Goal: Navigation & Orientation: Find specific page/section

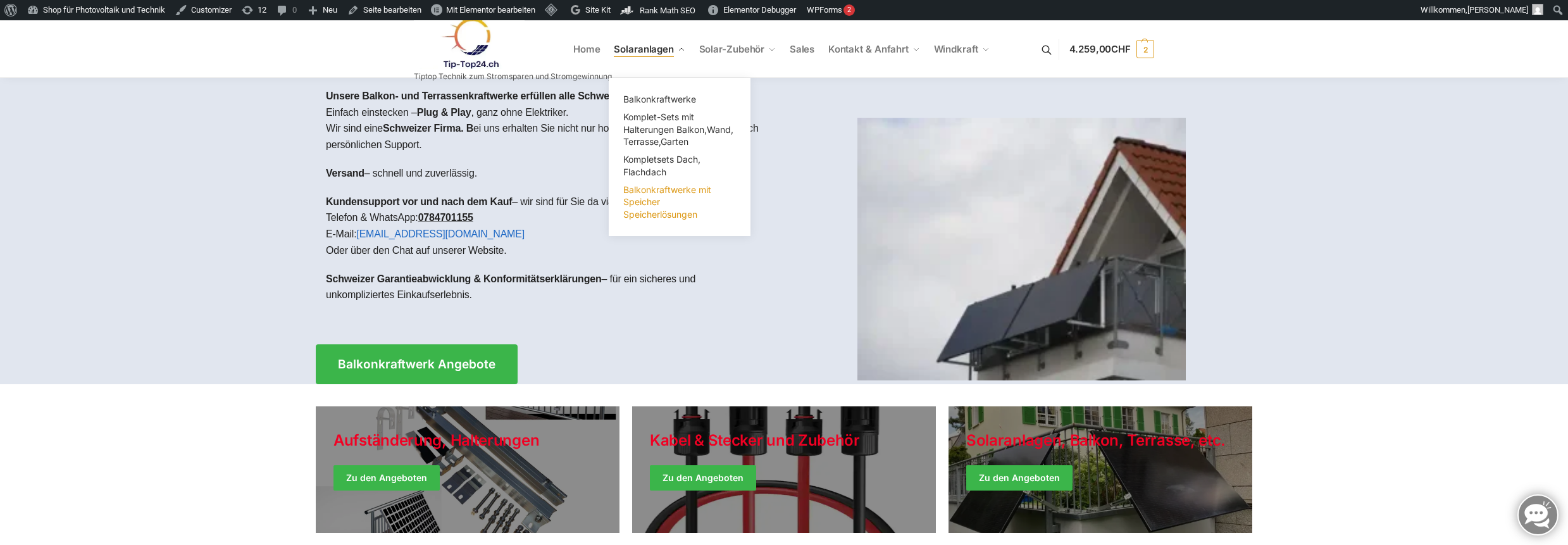
click at [644, 199] on span "Balkonkraftwerke mit Speicher Speicherlösungen" at bounding box center [668, 202] width 88 height 36
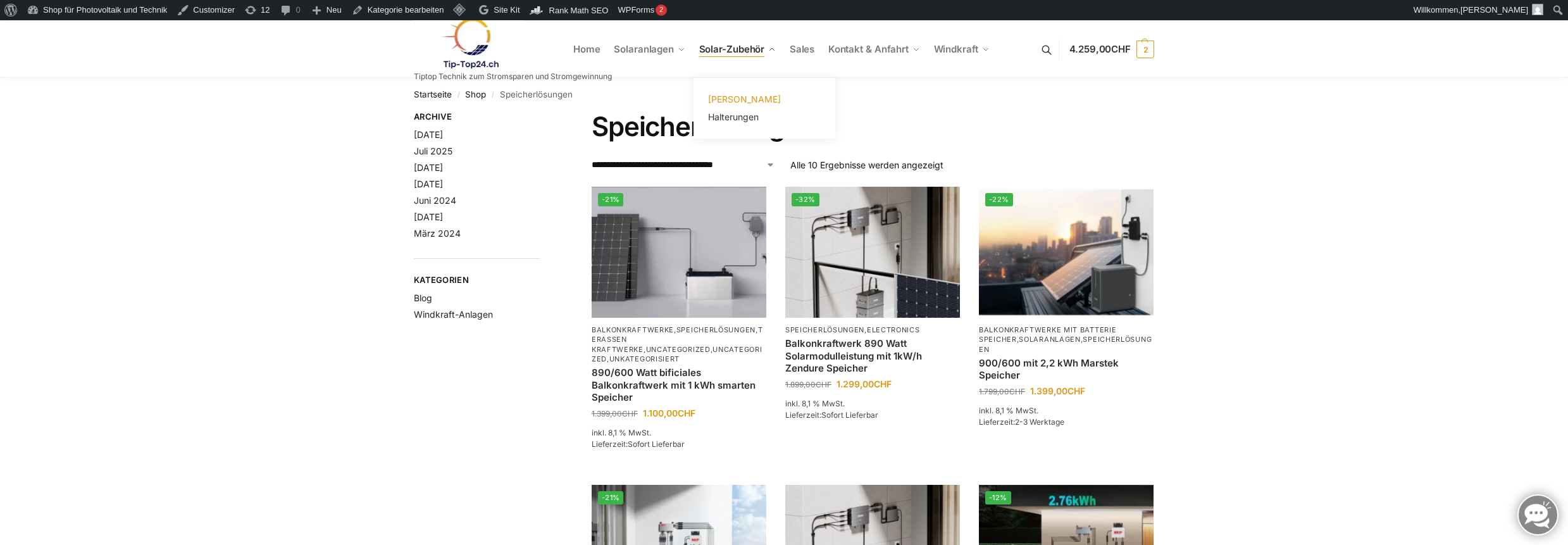
click at [737, 100] on span "[PERSON_NAME]" at bounding box center [745, 99] width 73 height 11
click at [730, 118] on span "Halterungen" at bounding box center [733, 116] width 51 height 11
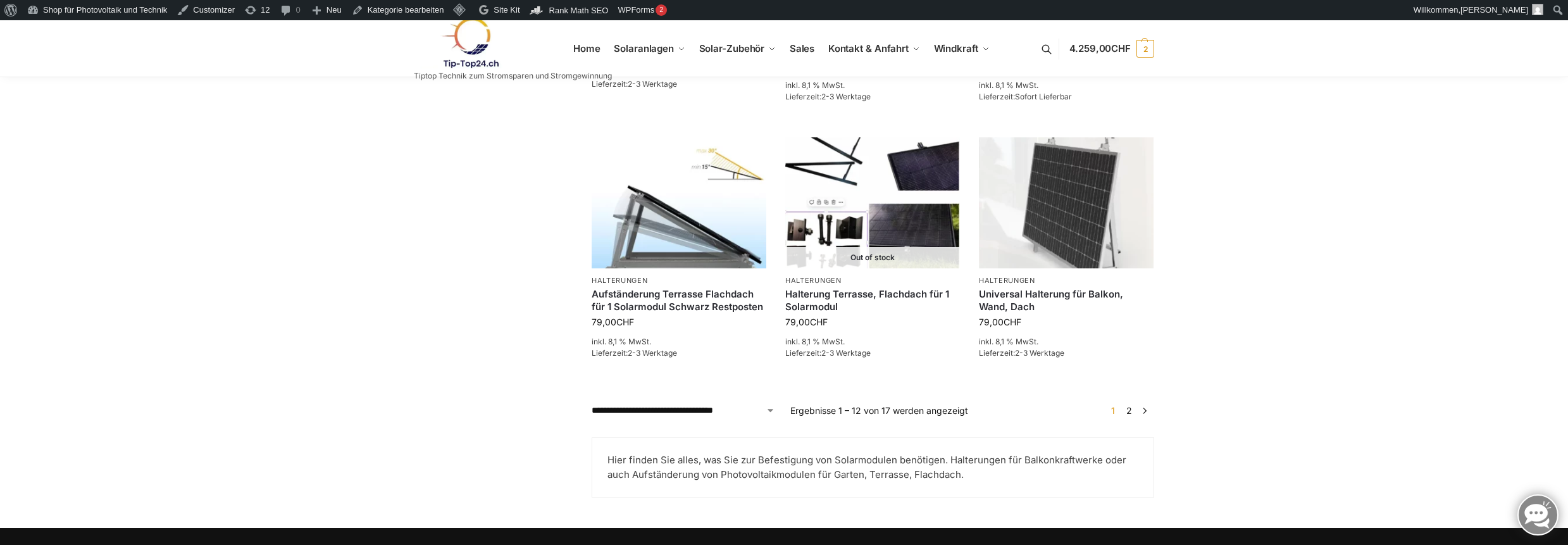
scroll to position [1269, 0]
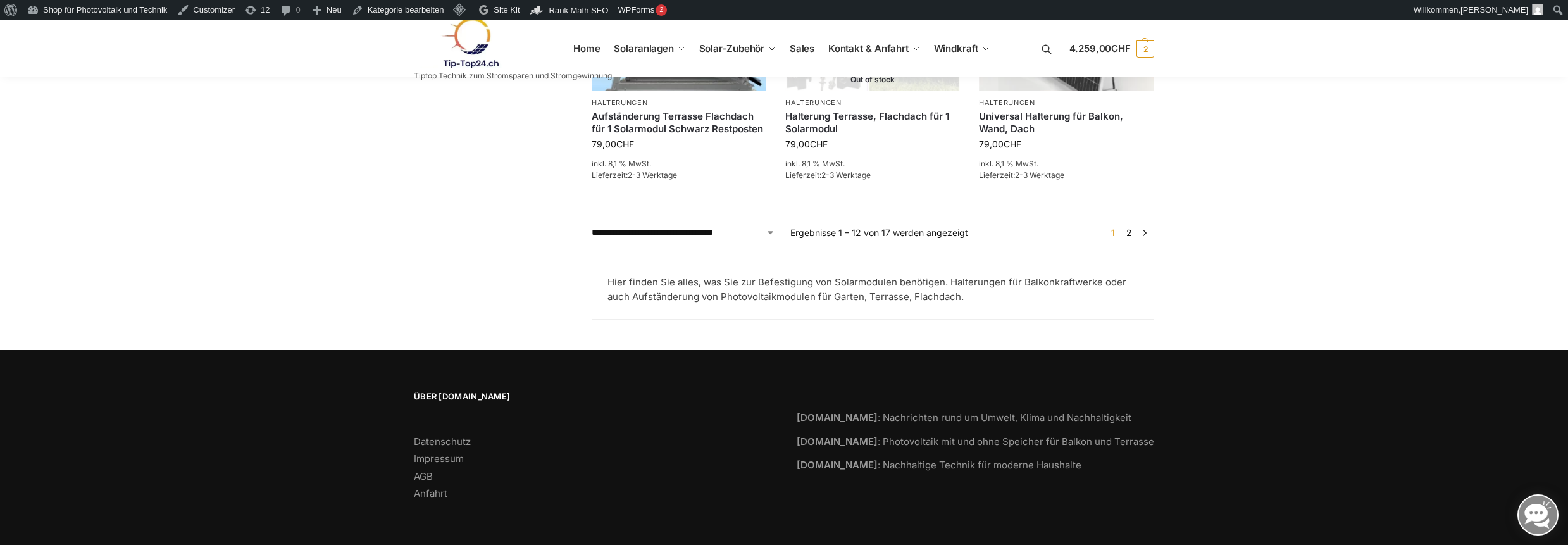
click at [1131, 228] on link "2" at bounding box center [1129, 233] width 12 height 11
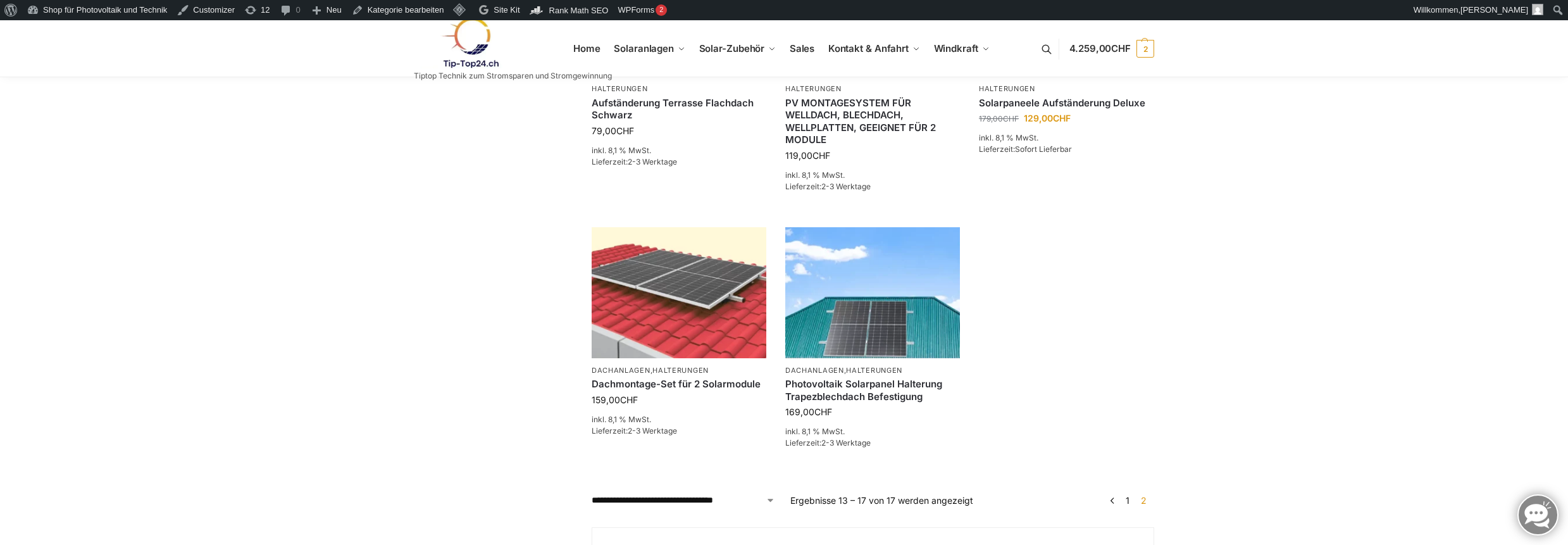
scroll to position [759, 0]
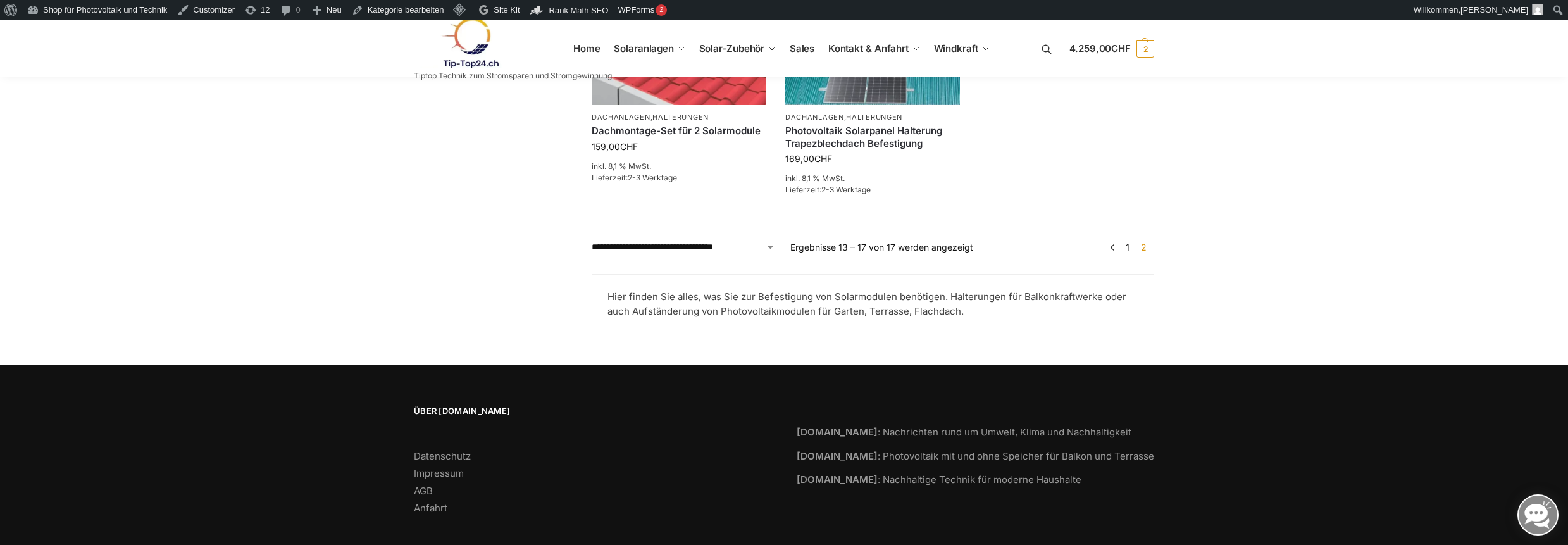
click at [1129, 246] on link "1" at bounding box center [1128, 247] width 10 height 11
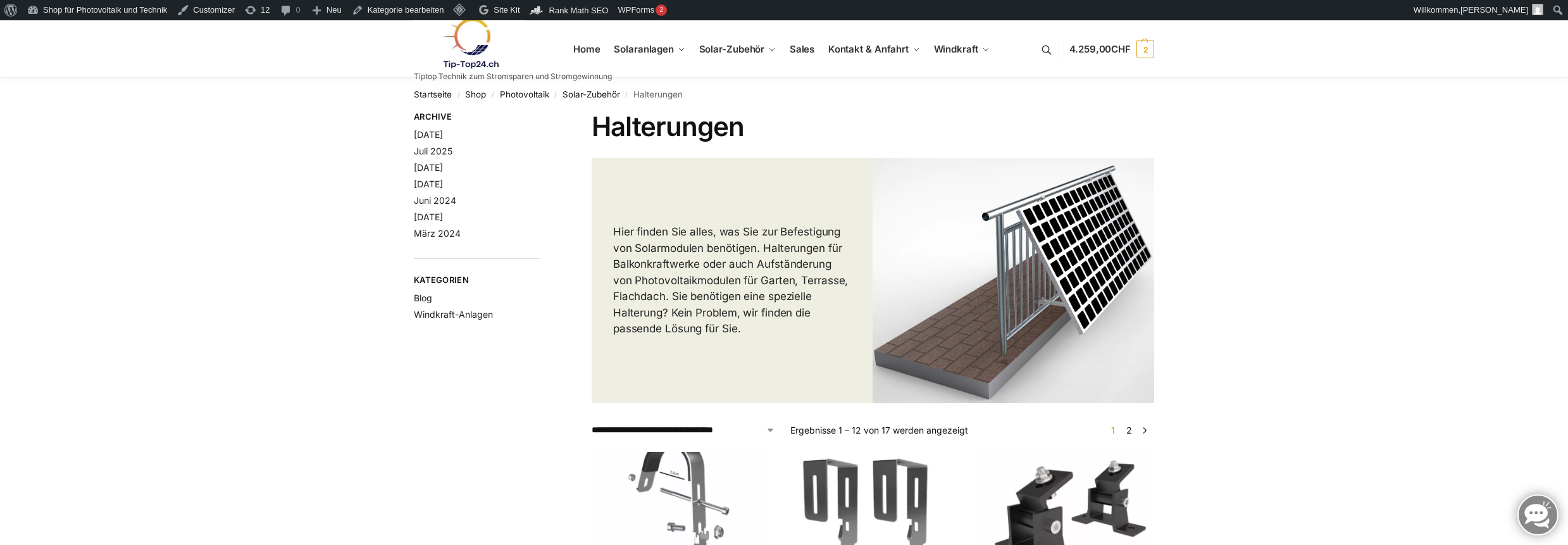
click at [597, 47] on link at bounding box center [512, 43] width 198 height 52
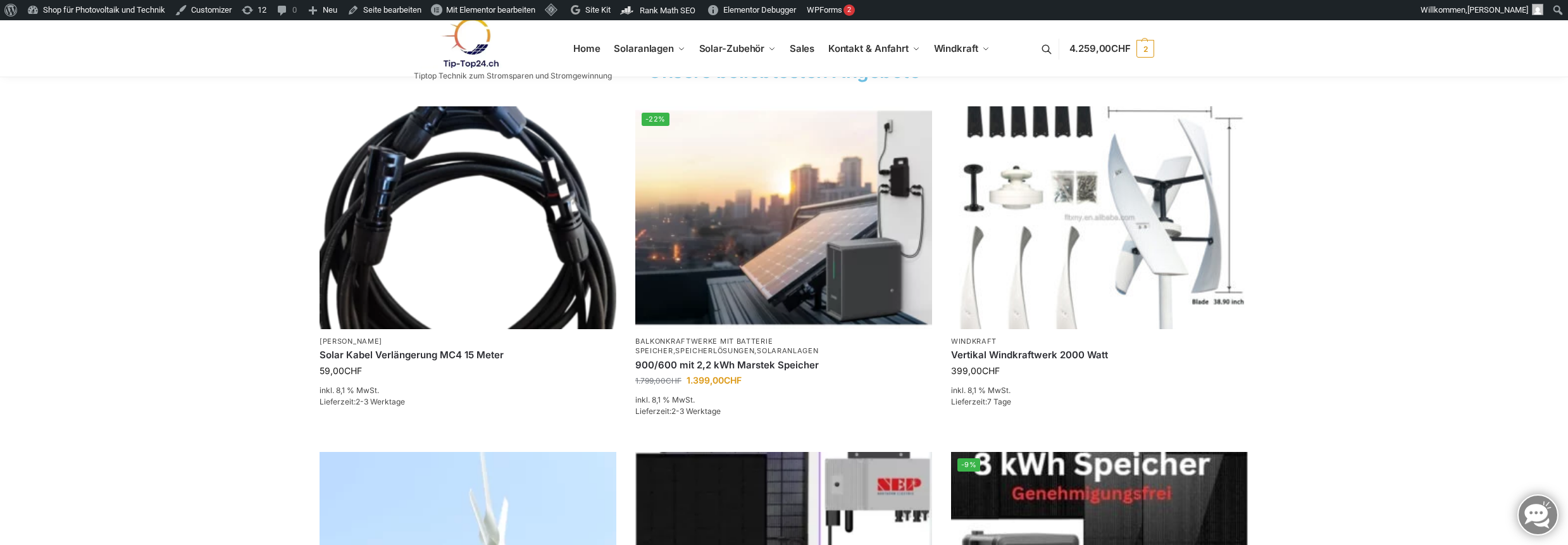
scroll to position [759, 0]
